Goal: Information Seeking & Learning: Compare options

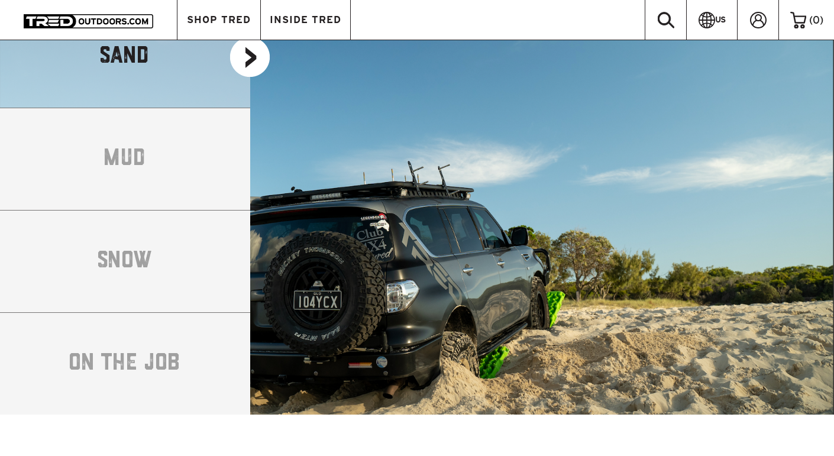
scroll to position [1998, 0]
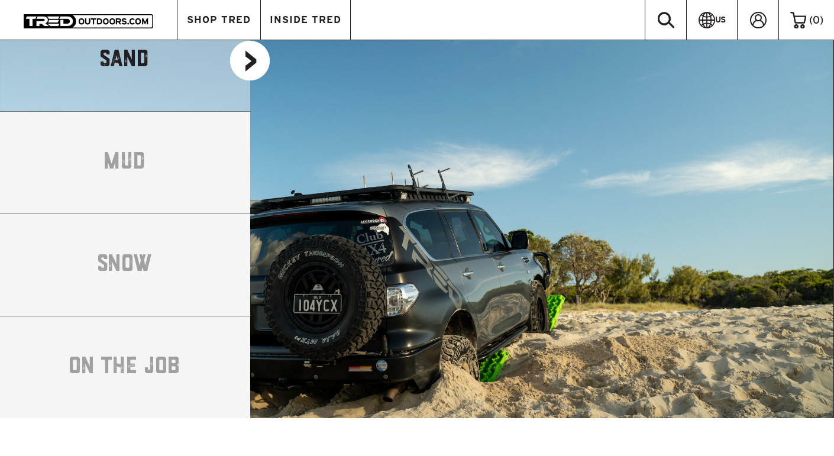
click at [164, 341] on li "ON THE JOB" at bounding box center [125, 367] width 250 height 102
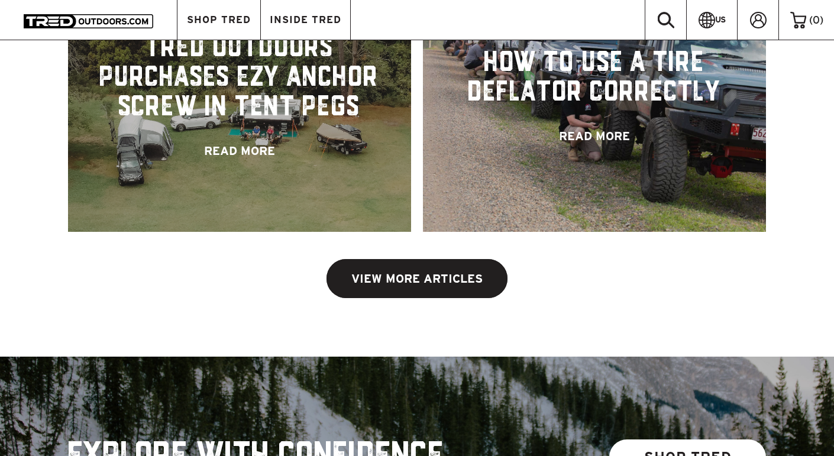
scroll to position [2511, 0]
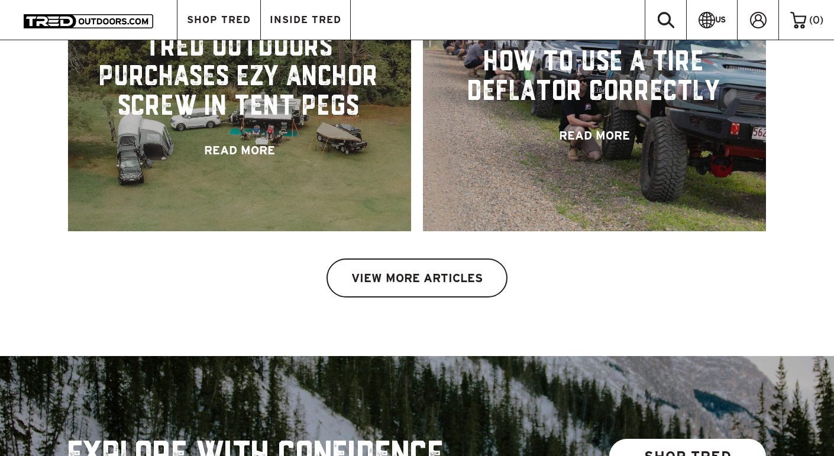
click at [473, 260] on link "VIEW MORE ARTICLES" at bounding box center [416, 277] width 181 height 39
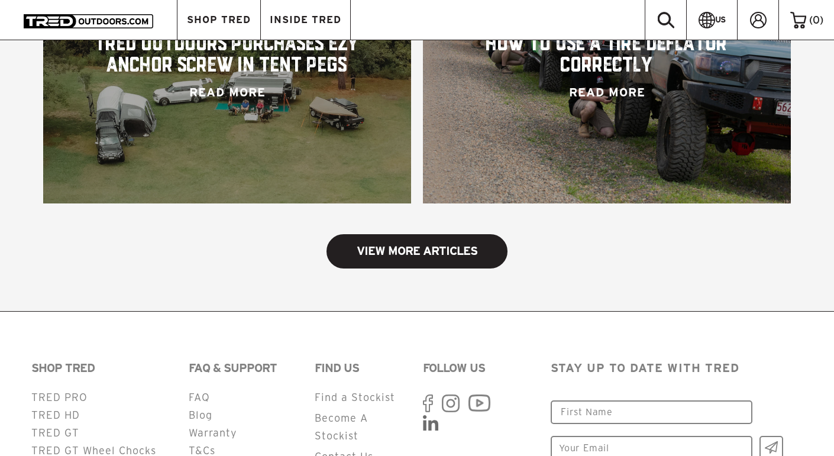
scroll to position [1294, 0]
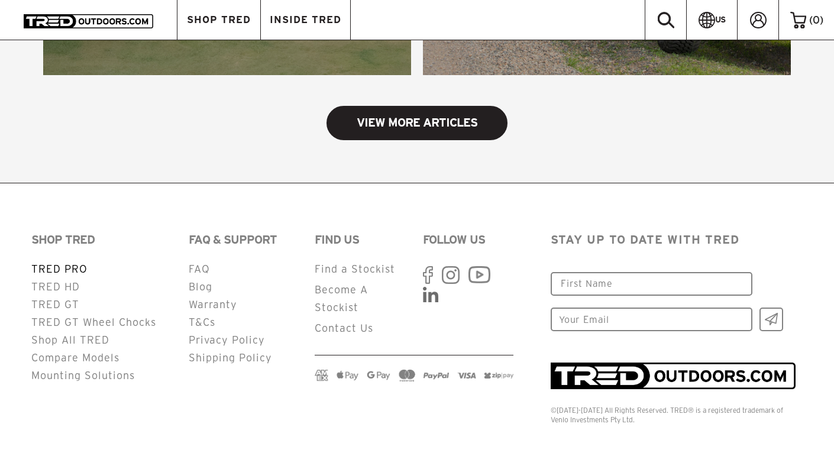
click at [71, 272] on link "TRED PRO" at bounding box center [59, 268] width 56 height 11
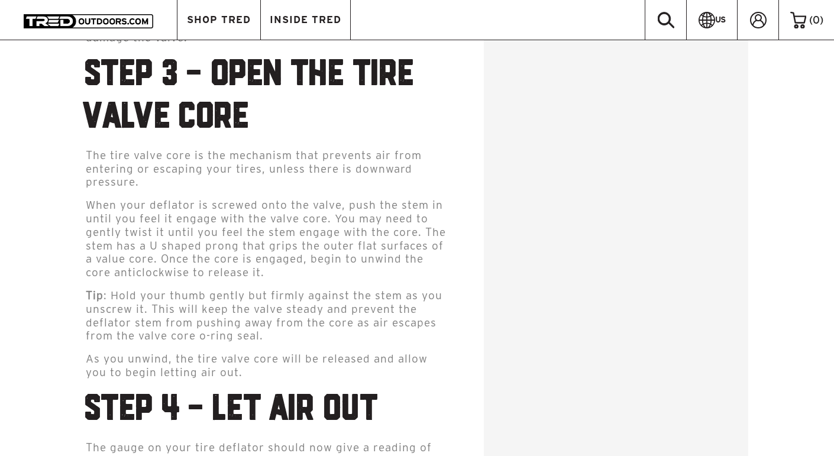
scroll to position [2813, 0]
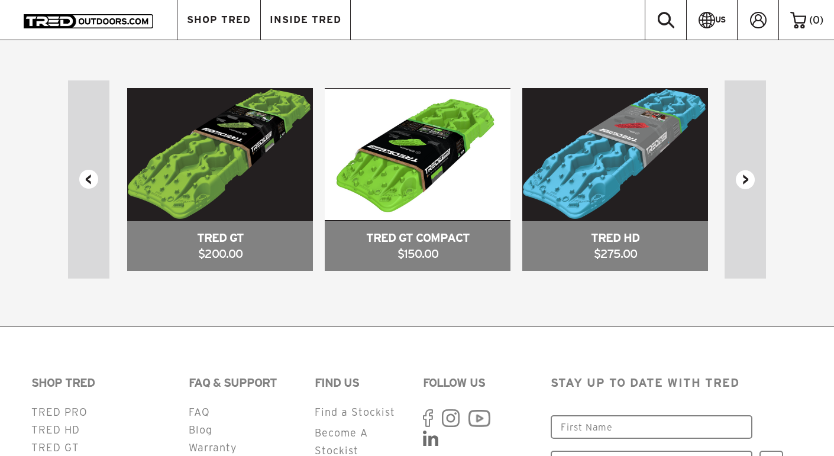
scroll to position [4019, 0]
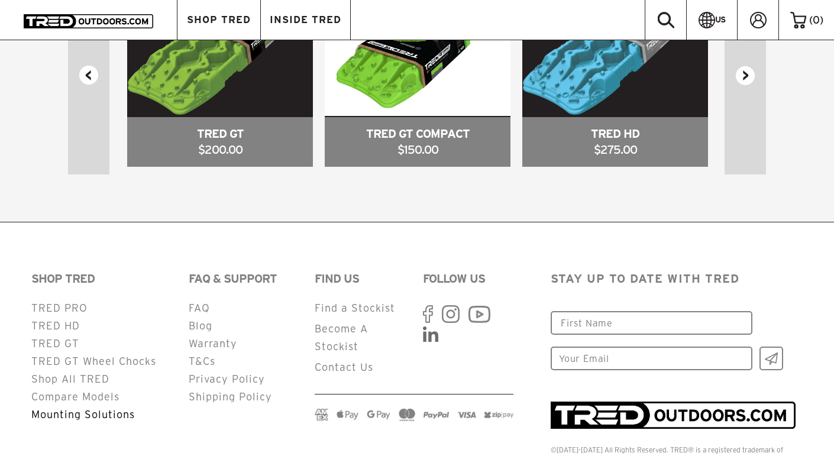
click at [117, 409] on link "Mounting Solutions" at bounding box center [83, 414] width 104 height 11
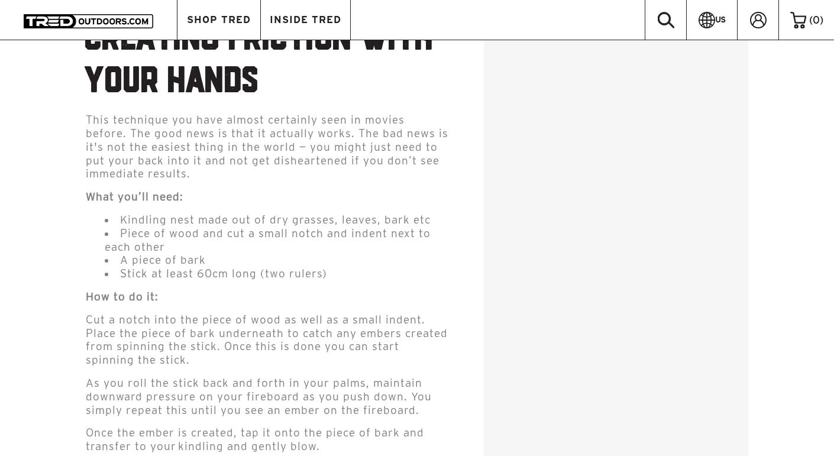
scroll to position [1596, 0]
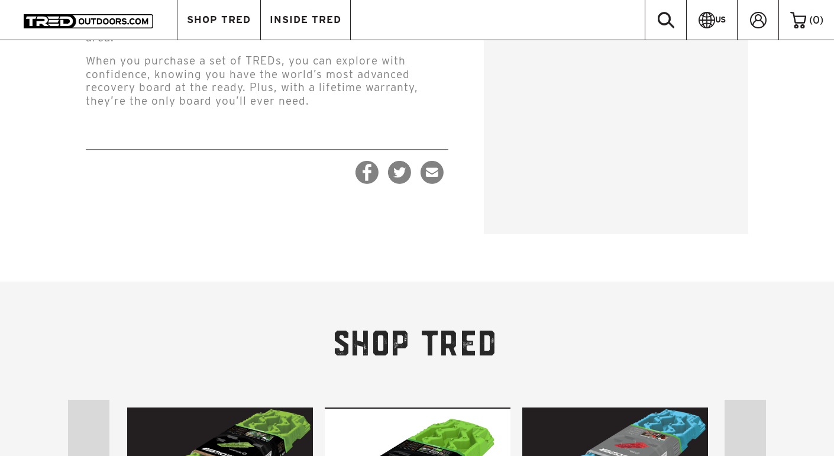
scroll to position [4453, 0]
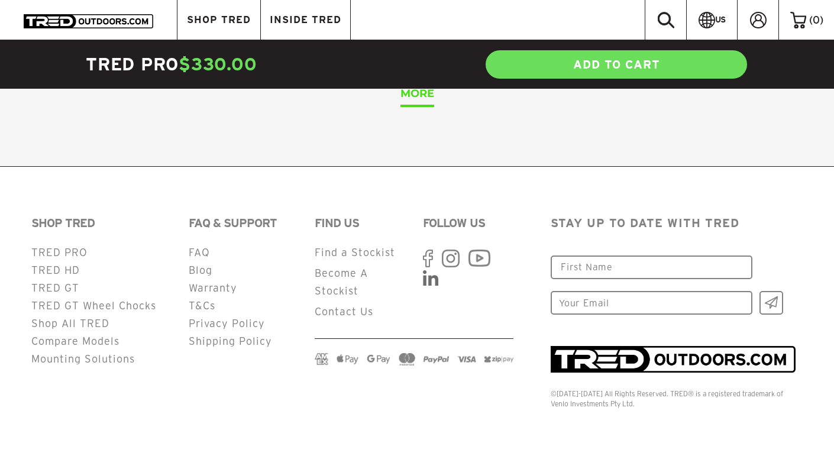
scroll to position [4819, 0]
click at [76, 342] on link "Compare Models" at bounding box center [75, 340] width 88 height 11
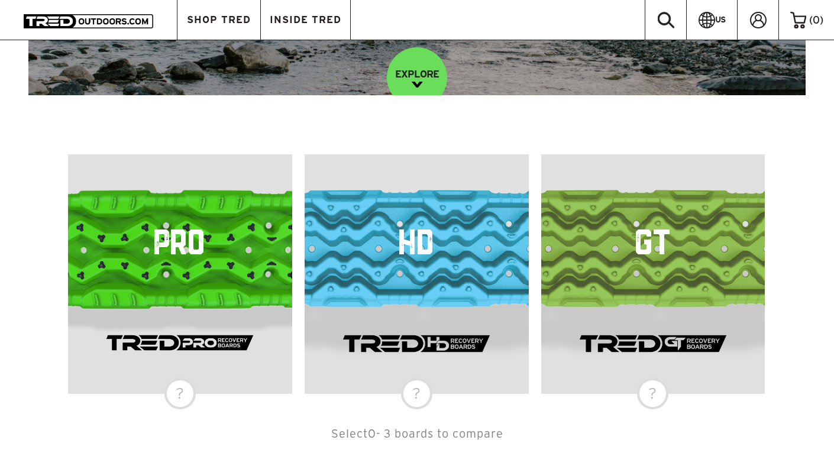
scroll to position [366, 0]
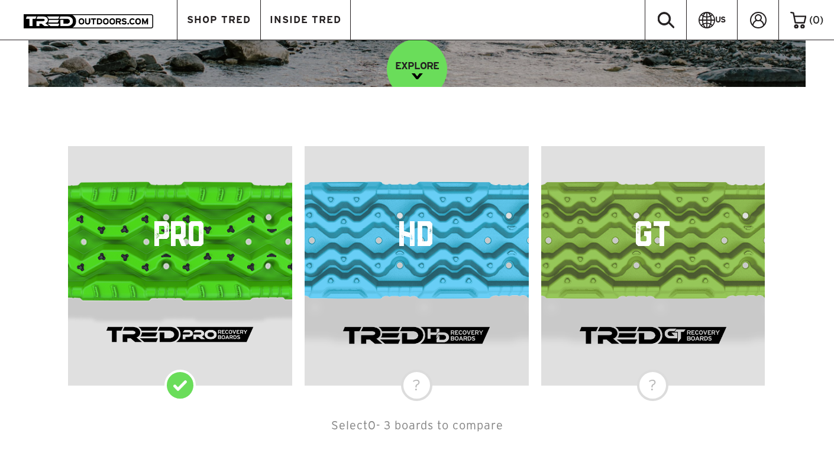
click at [181, 386] on div "PRO" at bounding box center [180, 266] width 224 height 240
click at [420, 386] on div "HD" at bounding box center [417, 266] width 224 height 240
click at [649, 381] on div "GT" at bounding box center [653, 266] width 224 height 240
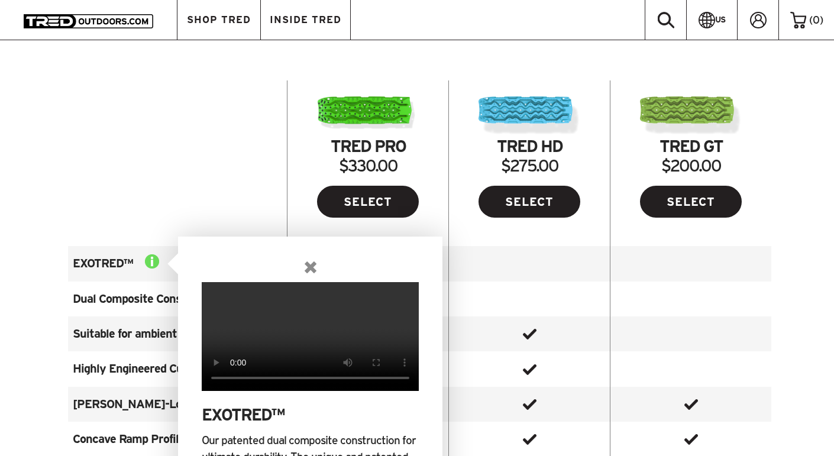
scroll to position [817, 0]
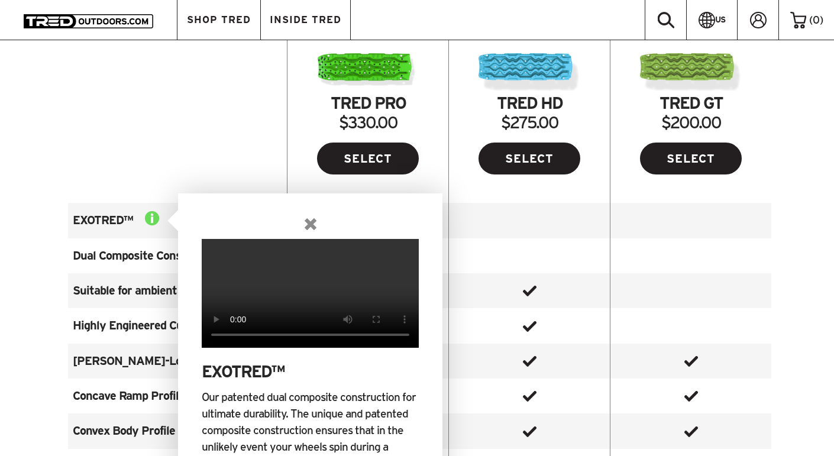
click at [159, 217] on img at bounding box center [152, 218] width 14 height 14
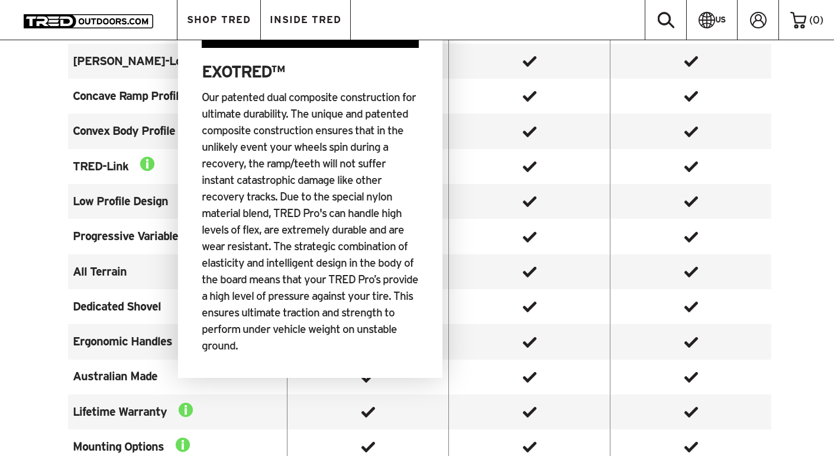
scroll to position [957, 0]
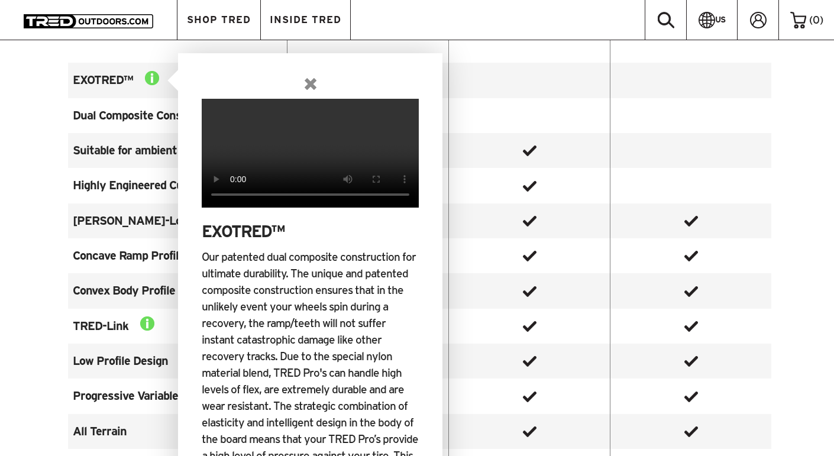
click at [316, 83] on img at bounding box center [311, 84] width 12 height 12
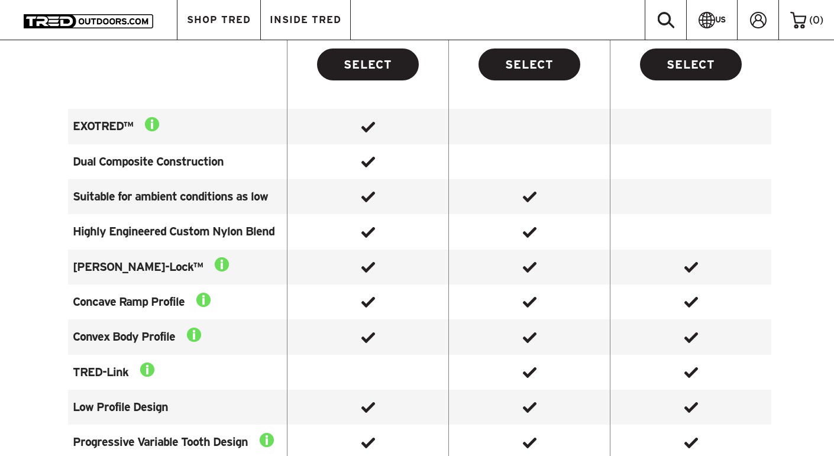
scroll to position [755, 0]
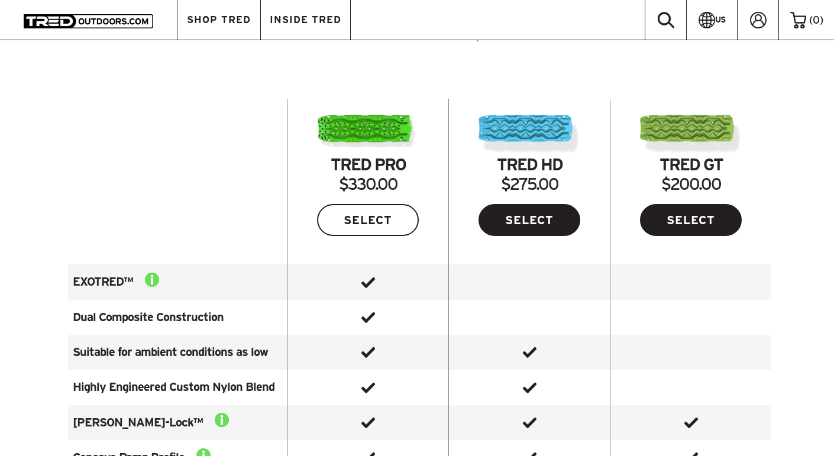
click at [351, 222] on link "SELECT" at bounding box center [368, 220] width 102 height 32
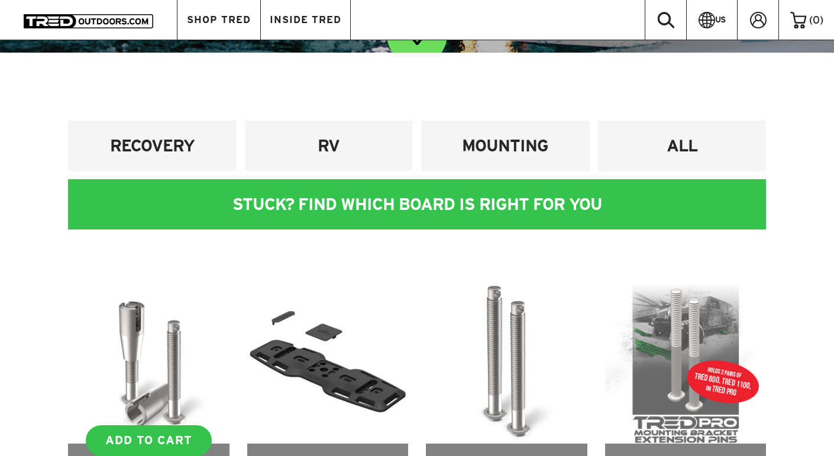
scroll to position [445, 0]
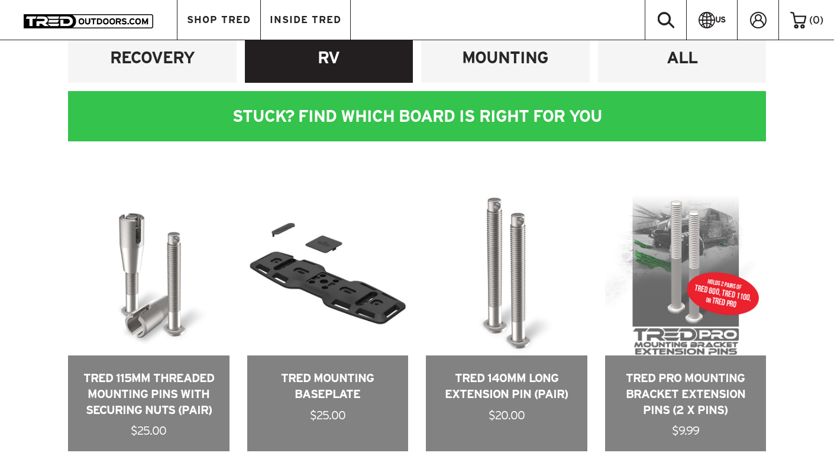
click at [326, 58] on h4 "RV" at bounding box center [329, 58] width 151 height 22
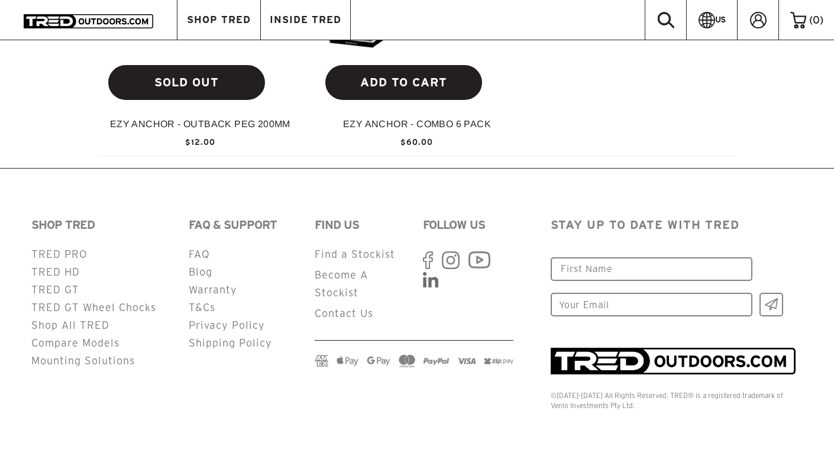
scroll to position [1485, 0]
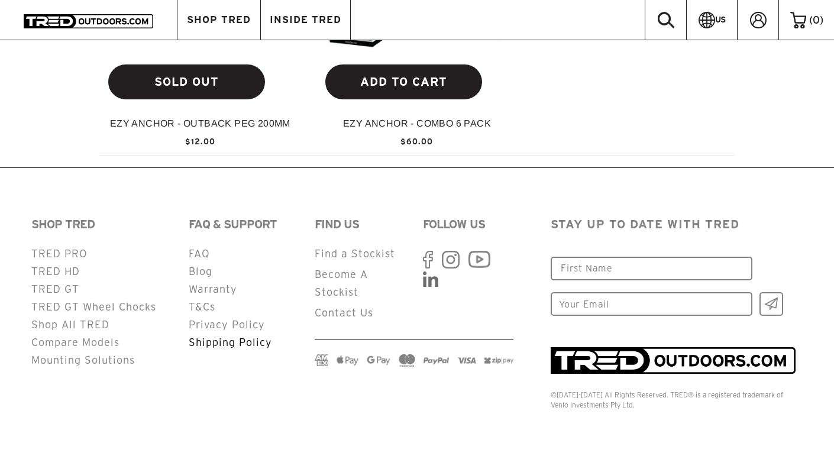
click at [212, 340] on link "Shipping Policy" at bounding box center [230, 342] width 83 height 11
